Goal: Information Seeking & Learning: Learn about a topic

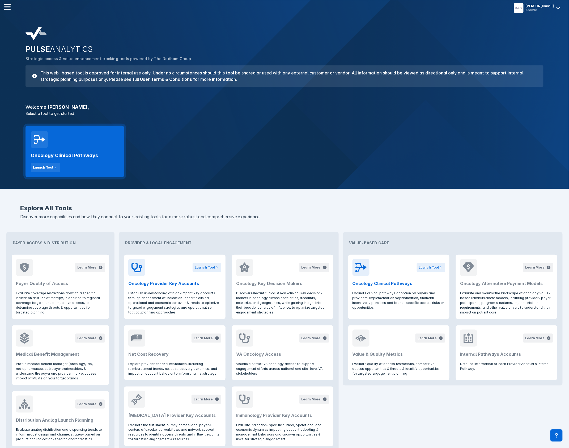
click at [77, 147] on div "Oncology Clinical Pathways Launch Tool" at bounding box center [75, 152] width 99 height 52
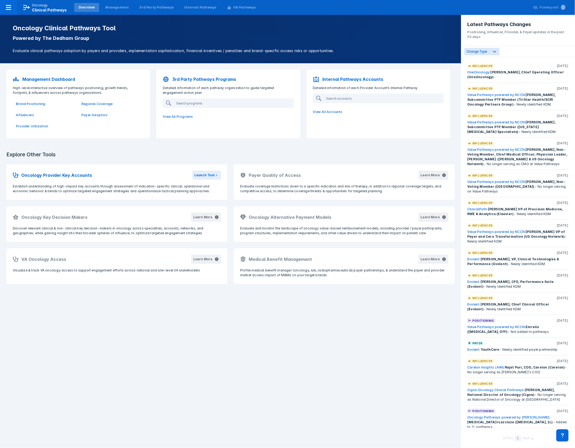
click at [201, 77] on p "3rd Party Pathways Programs" at bounding box center [204, 79] width 64 height 6
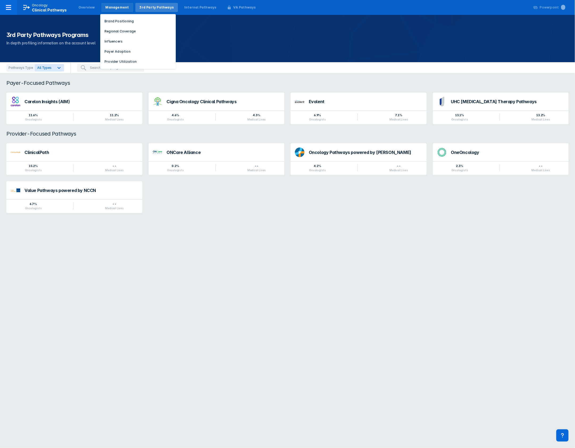
click at [114, 12] on div "Management" at bounding box center [117, 7] width 32 height 9
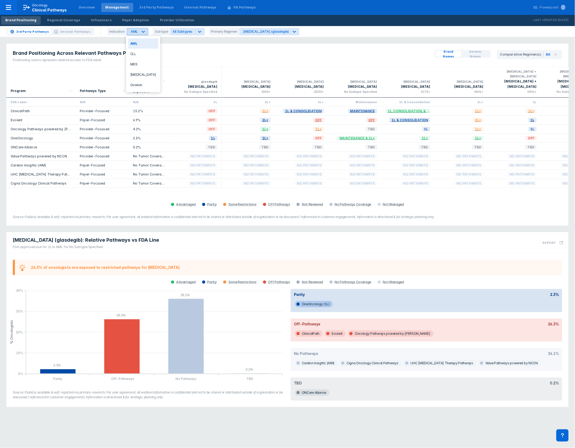
click at [142, 32] on icon at bounding box center [143, 32] width 3 height 2
click at [138, 56] on div "CLL" at bounding box center [143, 54] width 30 height 10
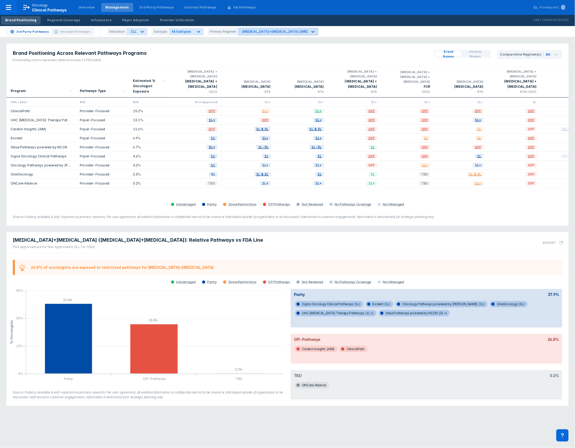
click at [310, 30] on icon at bounding box center [312, 31] width 5 height 5
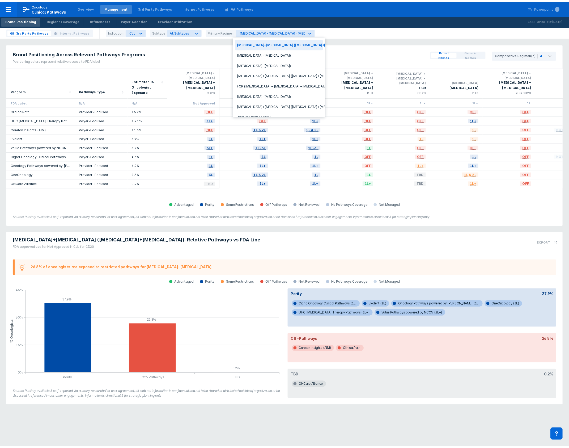
scroll to position [37, 0]
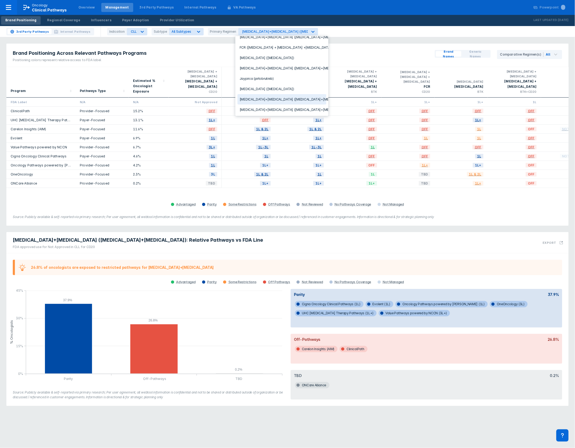
click at [297, 99] on div "[MEDICAL_DATA]+[MEDICAL_DATA] ([MEDICAL_DATA]+[MEDICAL_DATA])" at bounding box center [281, 99] width 89 height 10
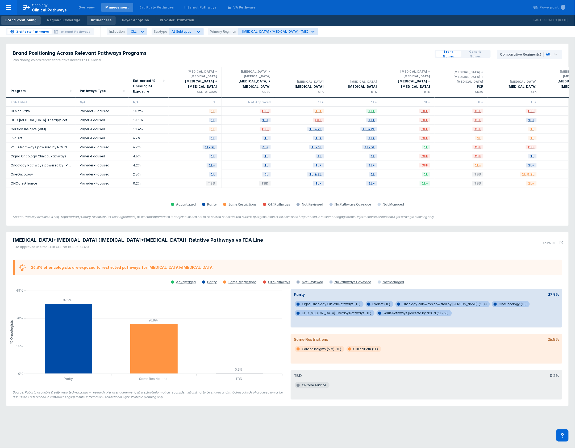
click at [94, 22] on div "Influencers" at bounding box center [101, 20] width 20 height 5
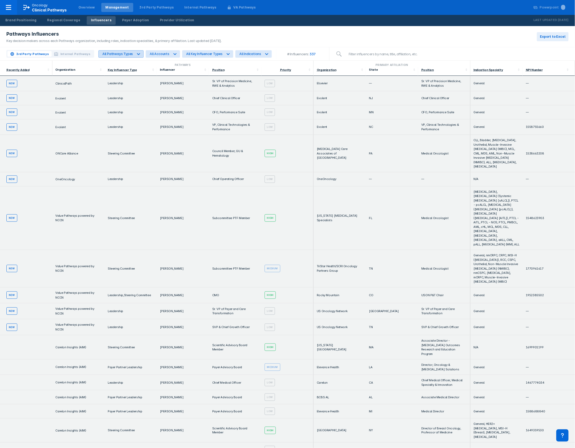
click at [136, 53] on icon at bounding box center [138, 53] width 5 height 5
click at [137, 52] on icon at bounding box center [138, 53] width 5 height 5
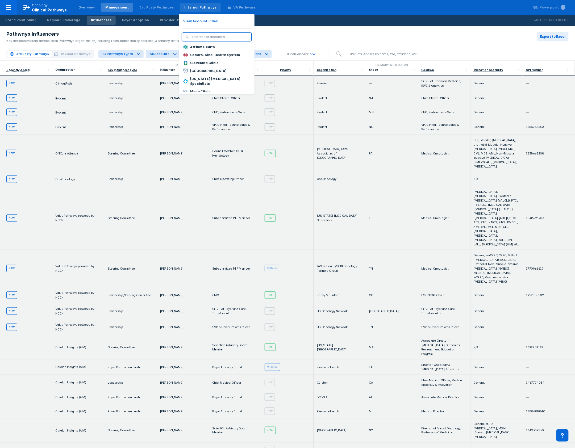
click at [194, 7] on div "Internal Pathways" at bounding box center [200, 7] width 32 height 5
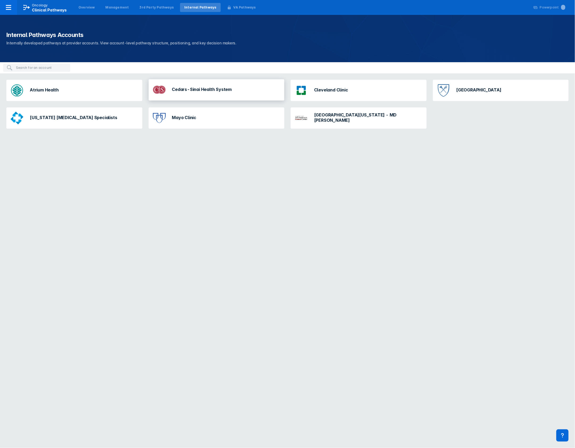
click at [215, 88] on h3 "Cedars-Sinai Health System" at bounding box center [202, 89] width 60 height 5
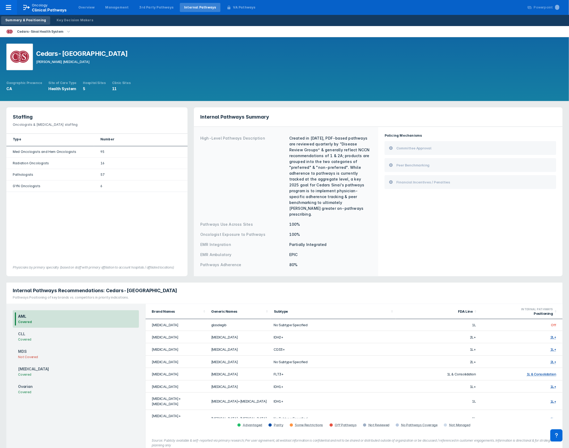
scroll to position [1, 0]
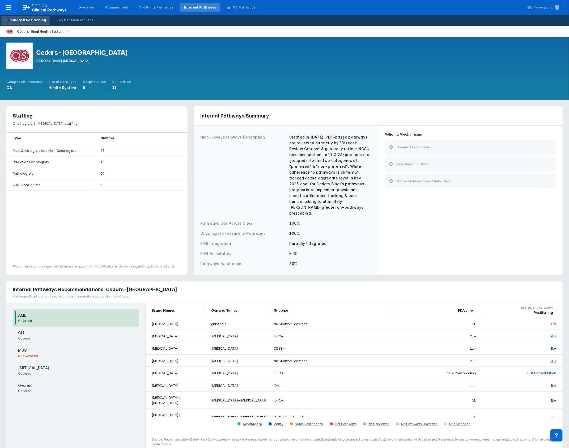
click at [57, 327] on div "CLL Covered" at bounding box center [76, 336] width 126 height 18
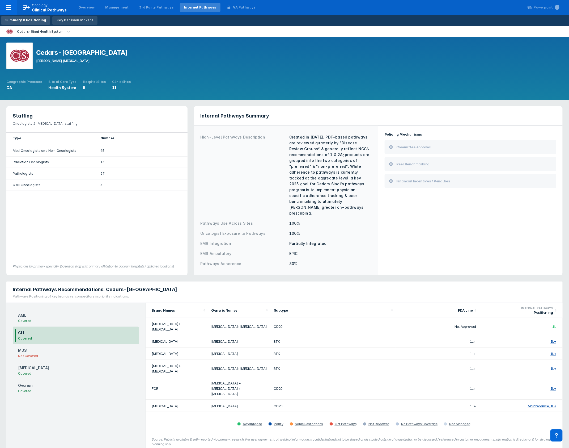
click at [77, 22] on div "Key Decision Makers" at bounding box center [75, 20] width 37 height 5
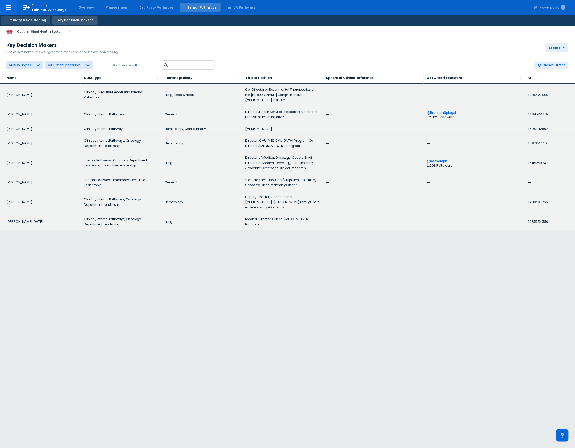
click at [22, 20] on div "Summary & Positioning" at bounding box center [25, 20] width 41 height 5
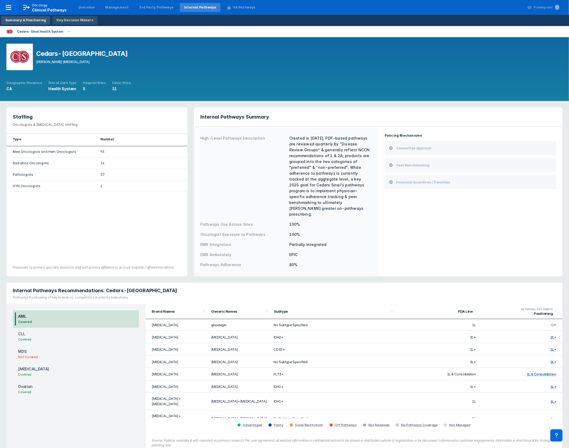
click at [75, 21] on div "Key Decision Makers" at bounding box center [75, 20] width 37 height 5
